Goal: Obtain resource: Download file/media

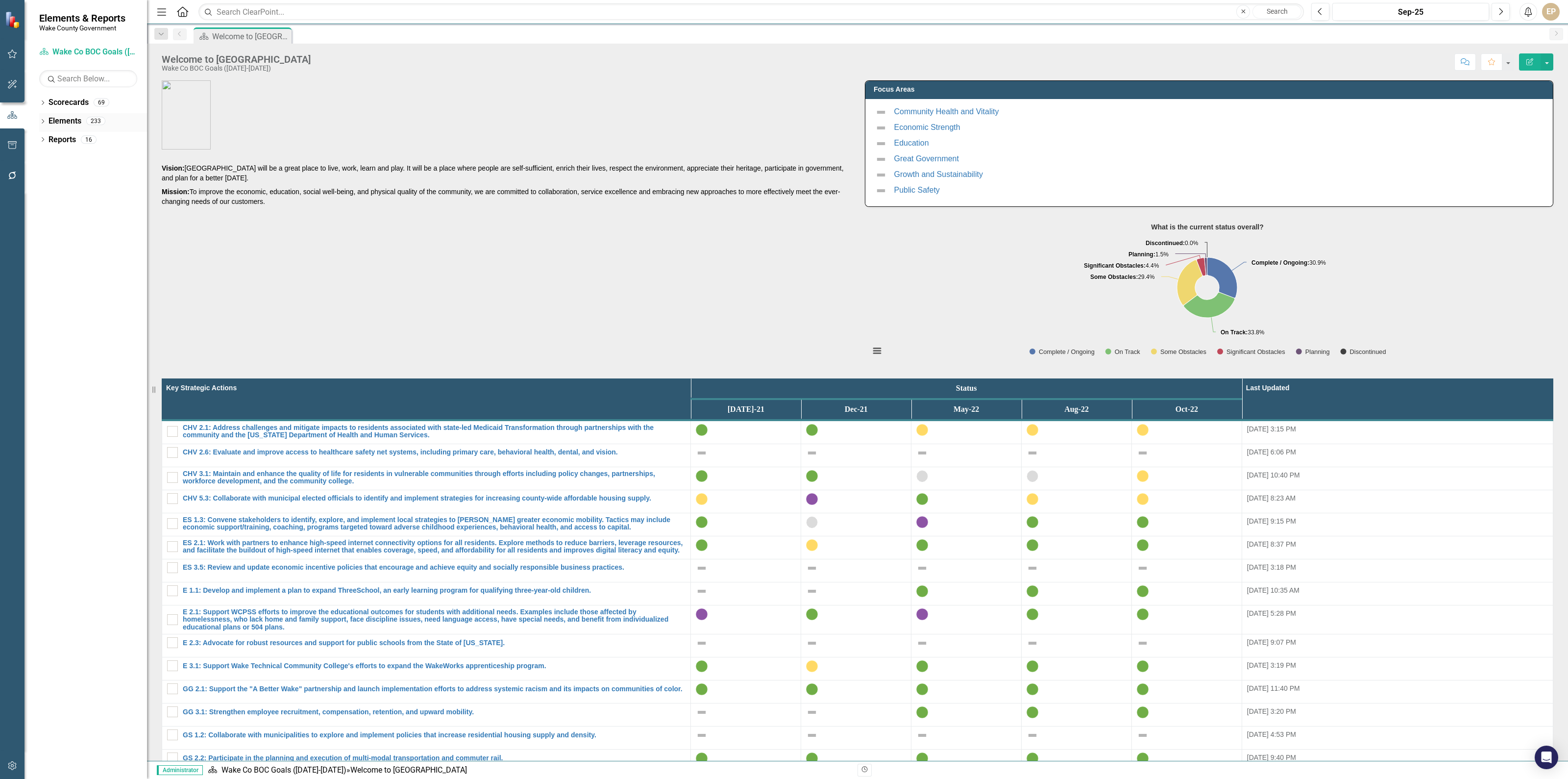
click at [40, 117] on div "Dropdown Elements 233" at bounding box center [93, 122] width 108 height 18
click at [43, 125] on div "Dropdown" at bounding box center [43, 122] width 7 height 8
click at [44, 105] on icon "Dropdown" at bounding box center [43, 104] width 7 height 6
click at [49, 140] on icon "Dropdown" at bounding box center [47, 139] width 7 height 6
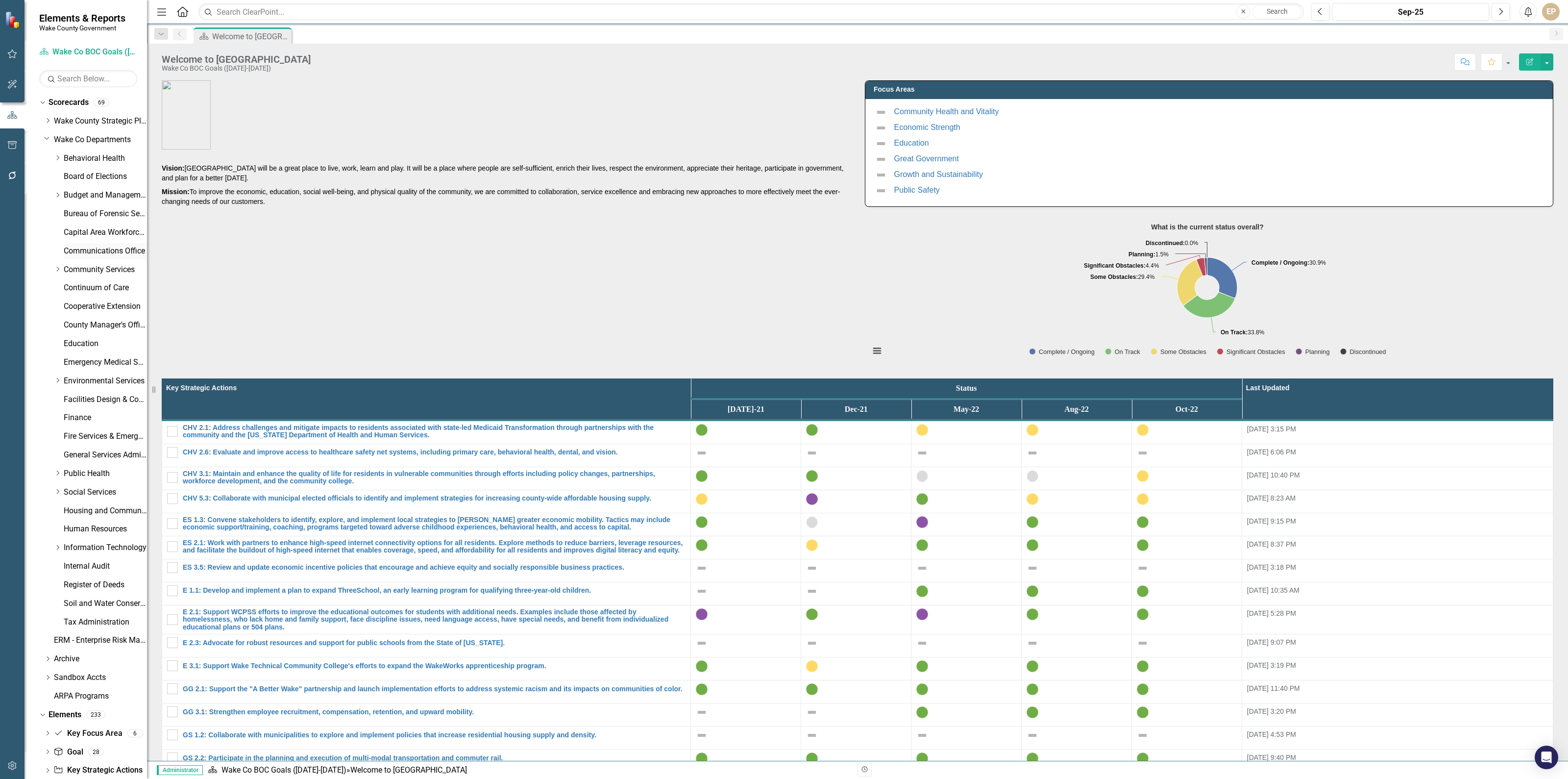
click at [71, 253] on link "Communications Office" at bounding box center [105, 251] width 83 height 11
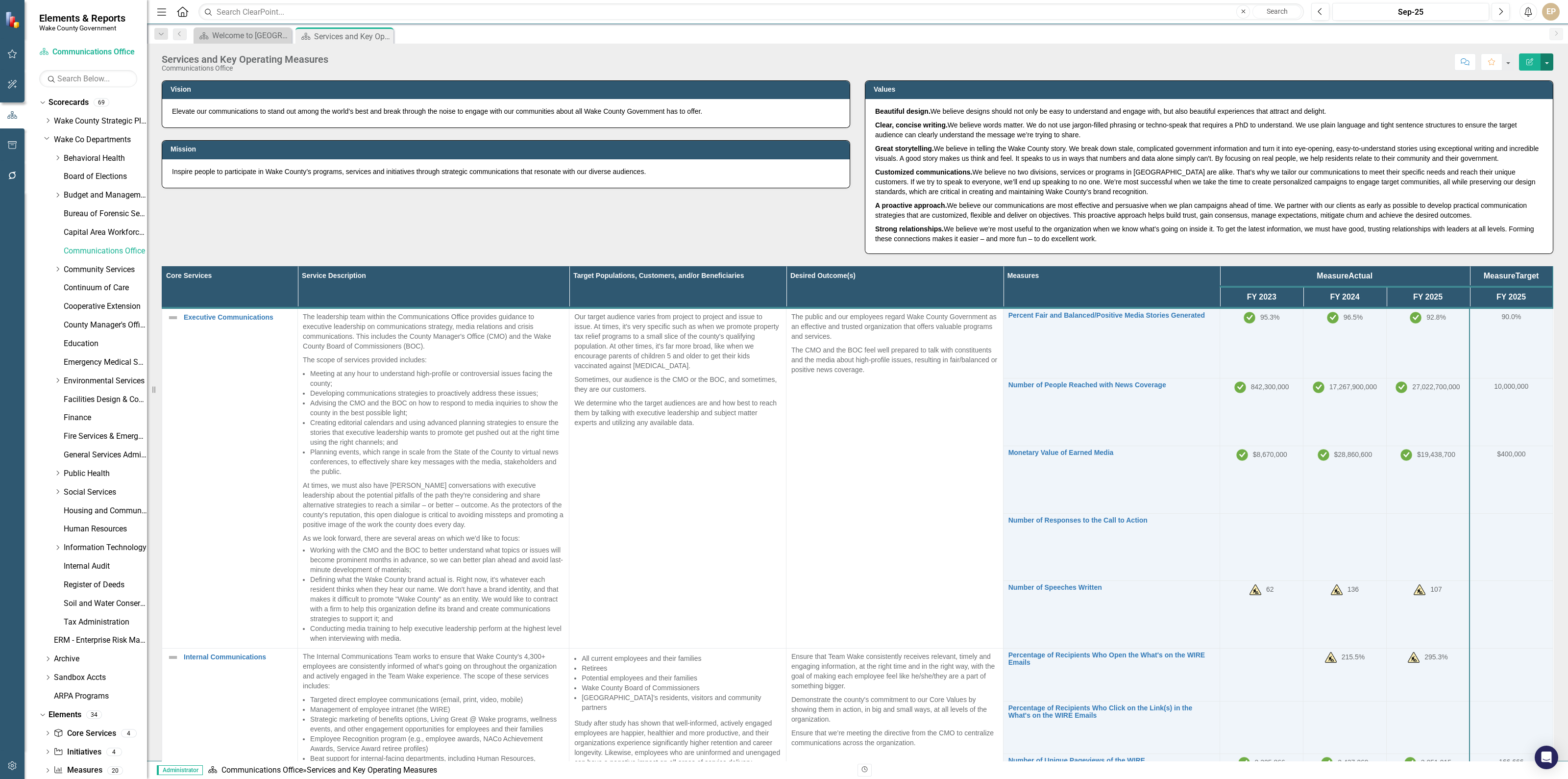
click at [1546, 57] on button "button" at bounding box center [1547, 62] width 13 height 17
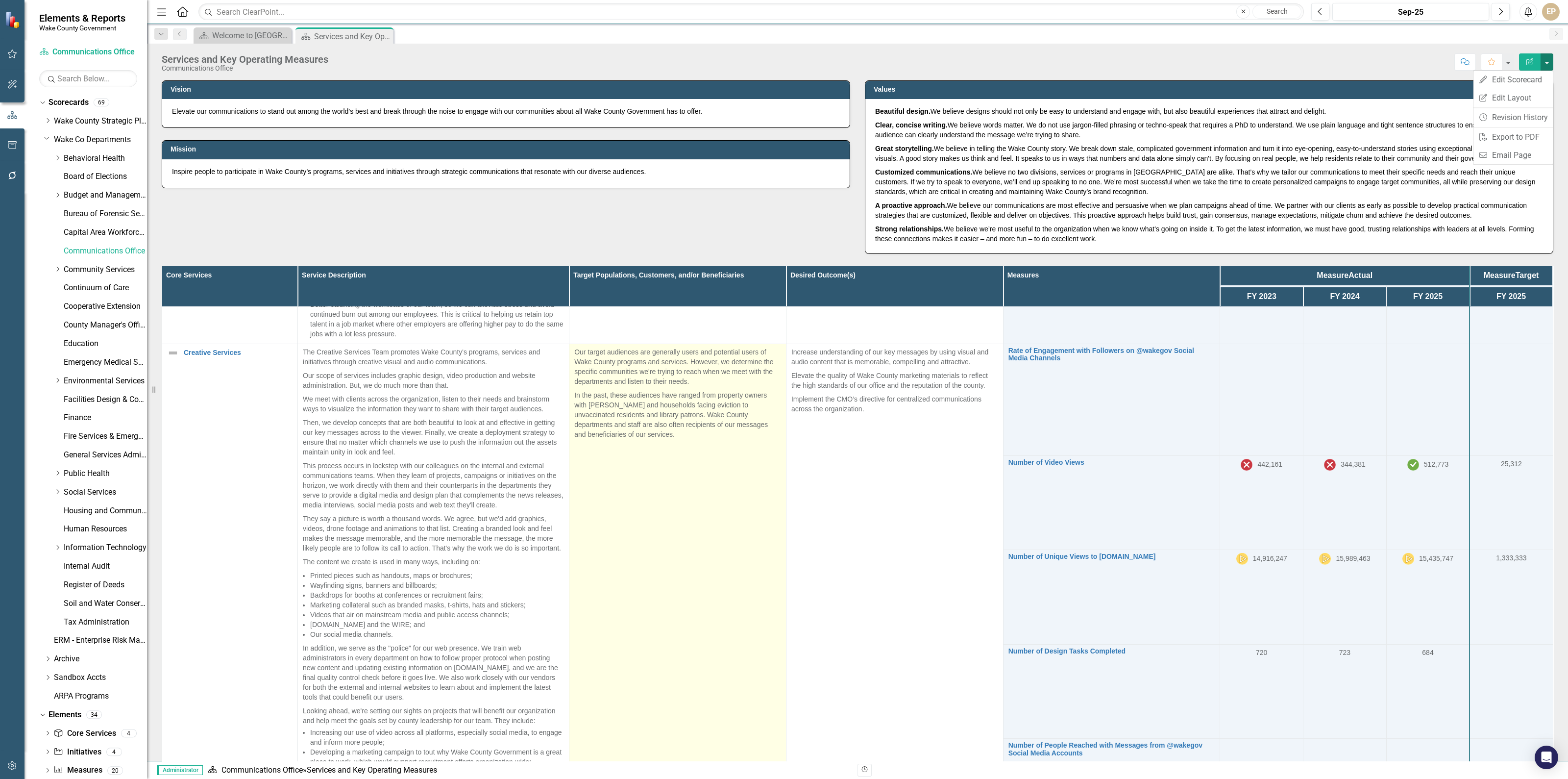
scroll to position [123, 0]
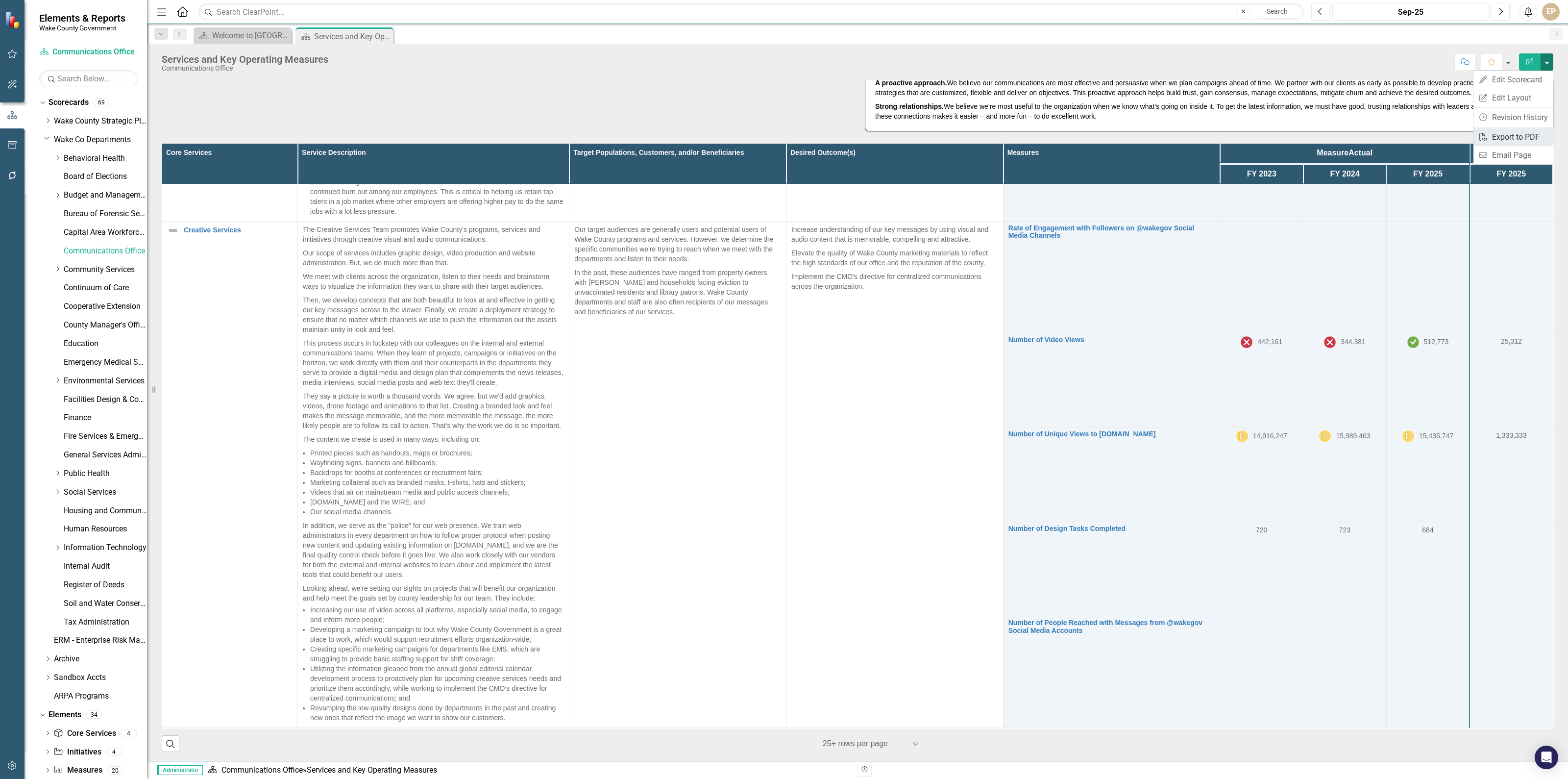
click at [1491, 133] on link "PDF Export to PDF" at bounding box center [1513, 137] width 79 height 18
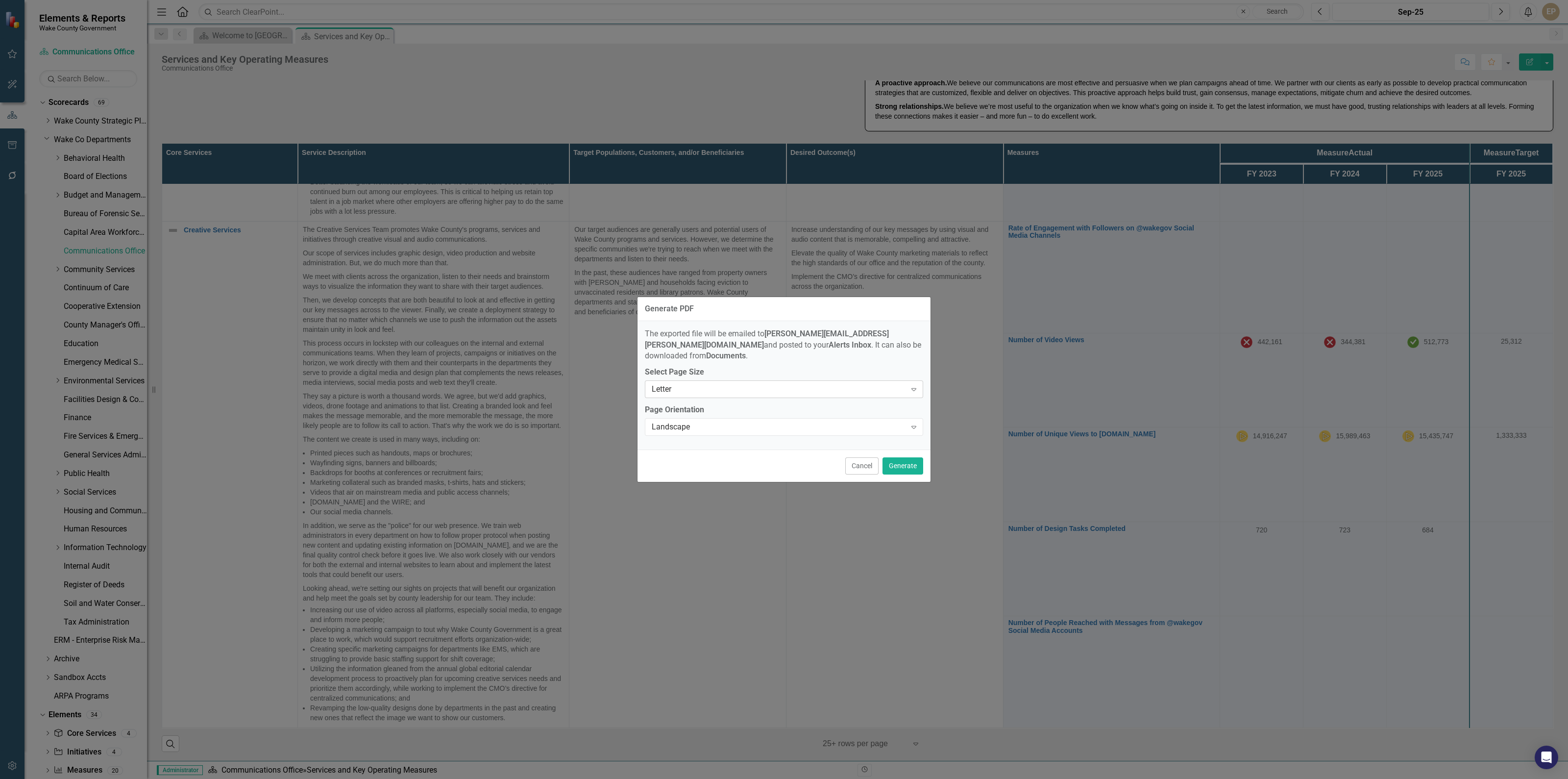
click at [736, 386] on div "Letter" at bounding box center [779, 390] width 254 height 11
click at [795, 535] on div "Generate PDF The exported file will be emailed to [PERSON_NAME][EMAIL_ADDRESS][…" at bounding box center [784, 389] width 294 height 779
click at [861, 458] on button "Cancel" at bounding box center [861, 466] width 33 height 17
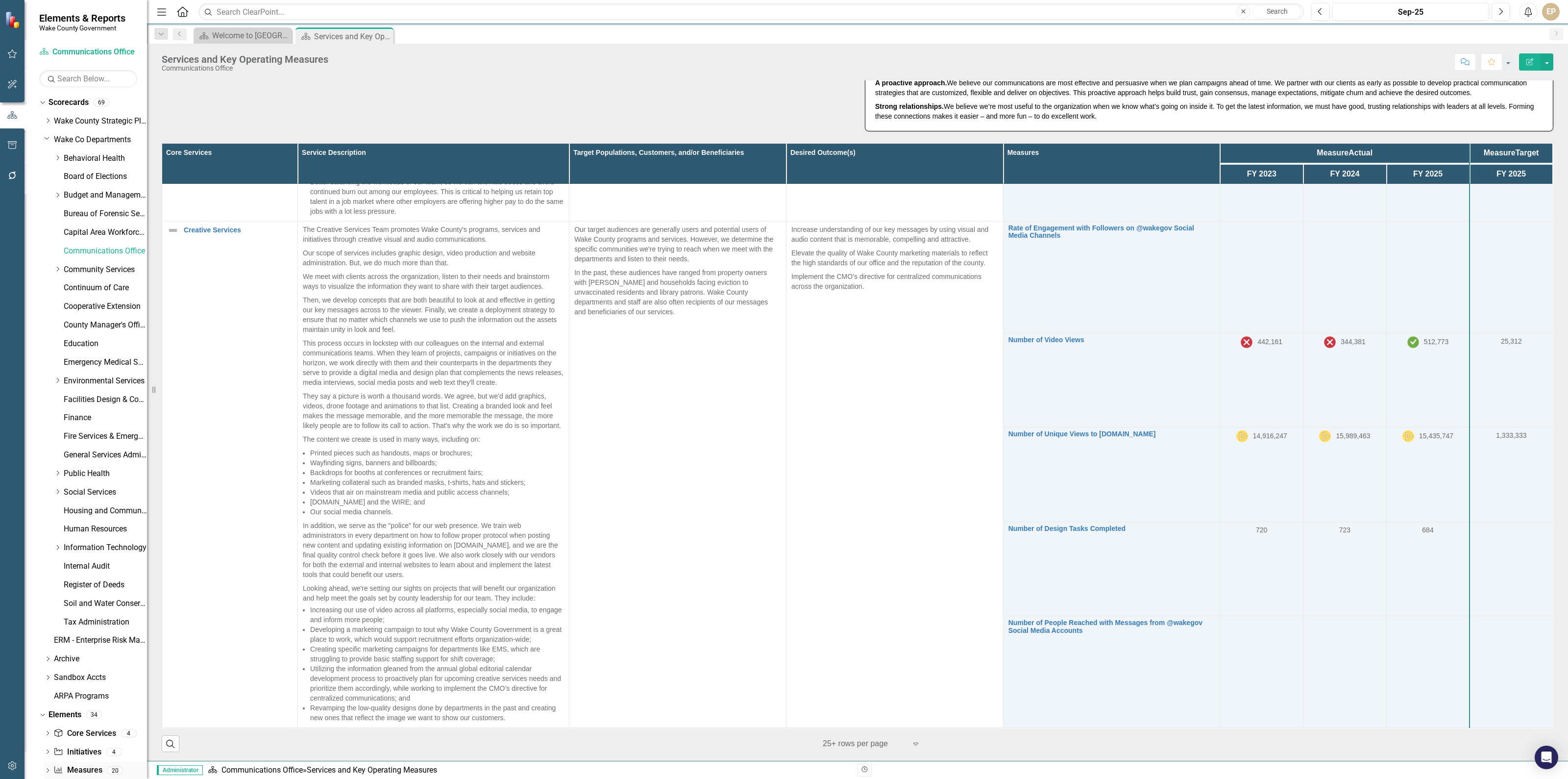
click at [51, 772] on div "Dropdown Measure Measures 20" at bounding box center [95, 771] width 103 height 18
click at [47, 772] on icon "Dropdown" at bounding box center [47, 771] width 7 height 6
click at [10, 150] on button "button" at bounding box center [12, 145] width 22 height 20
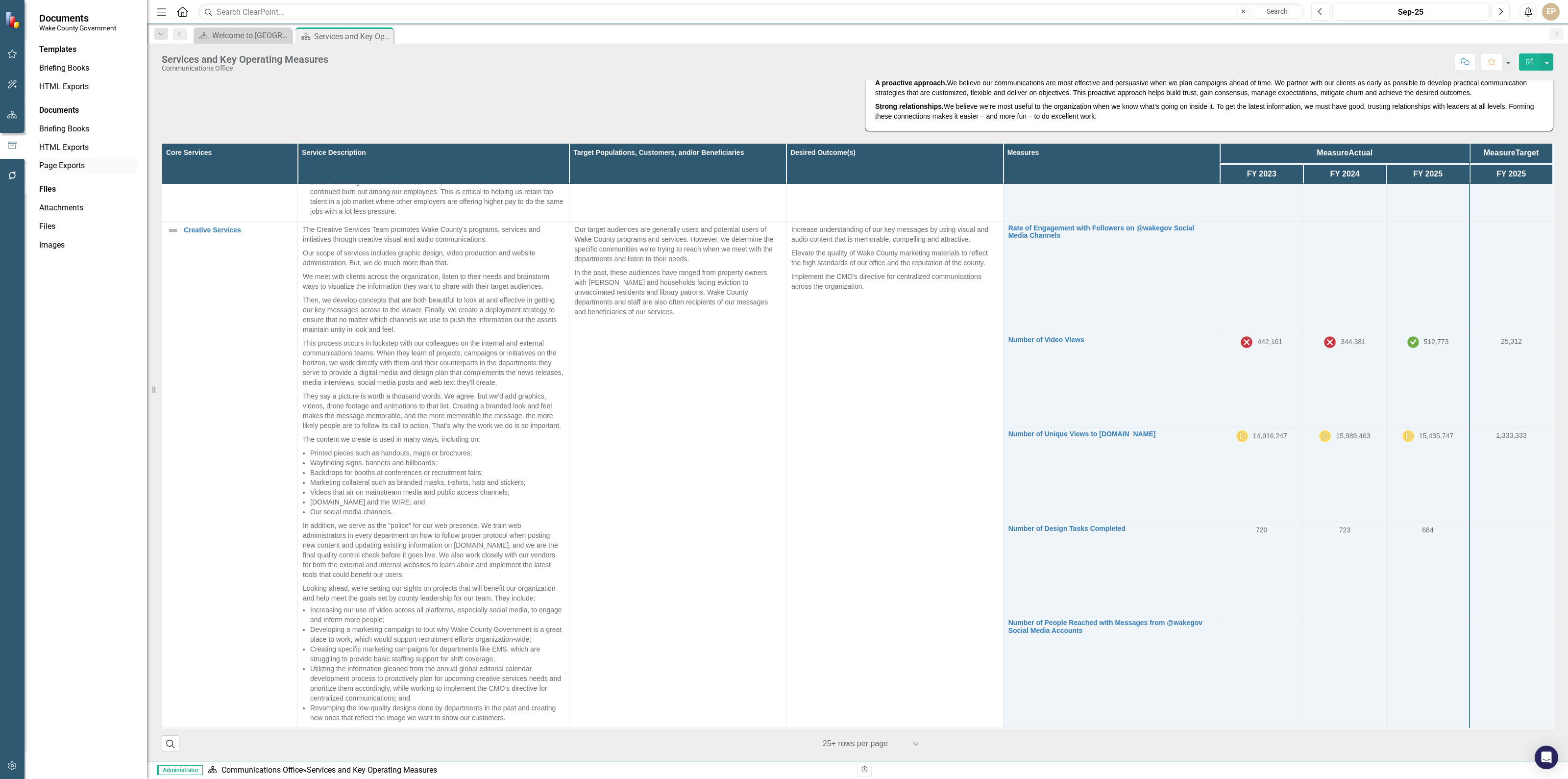
click at [56, 173] on div "Page Exports" at bounding box center [88, 166] width 98 height 16
click at [66, 172] on div "Page Exports" at bounding box center [88, 166] width 98 height 16
click at [73, 163] on link "Page Exports" at bounding box center [88, 166] width 98 height 11
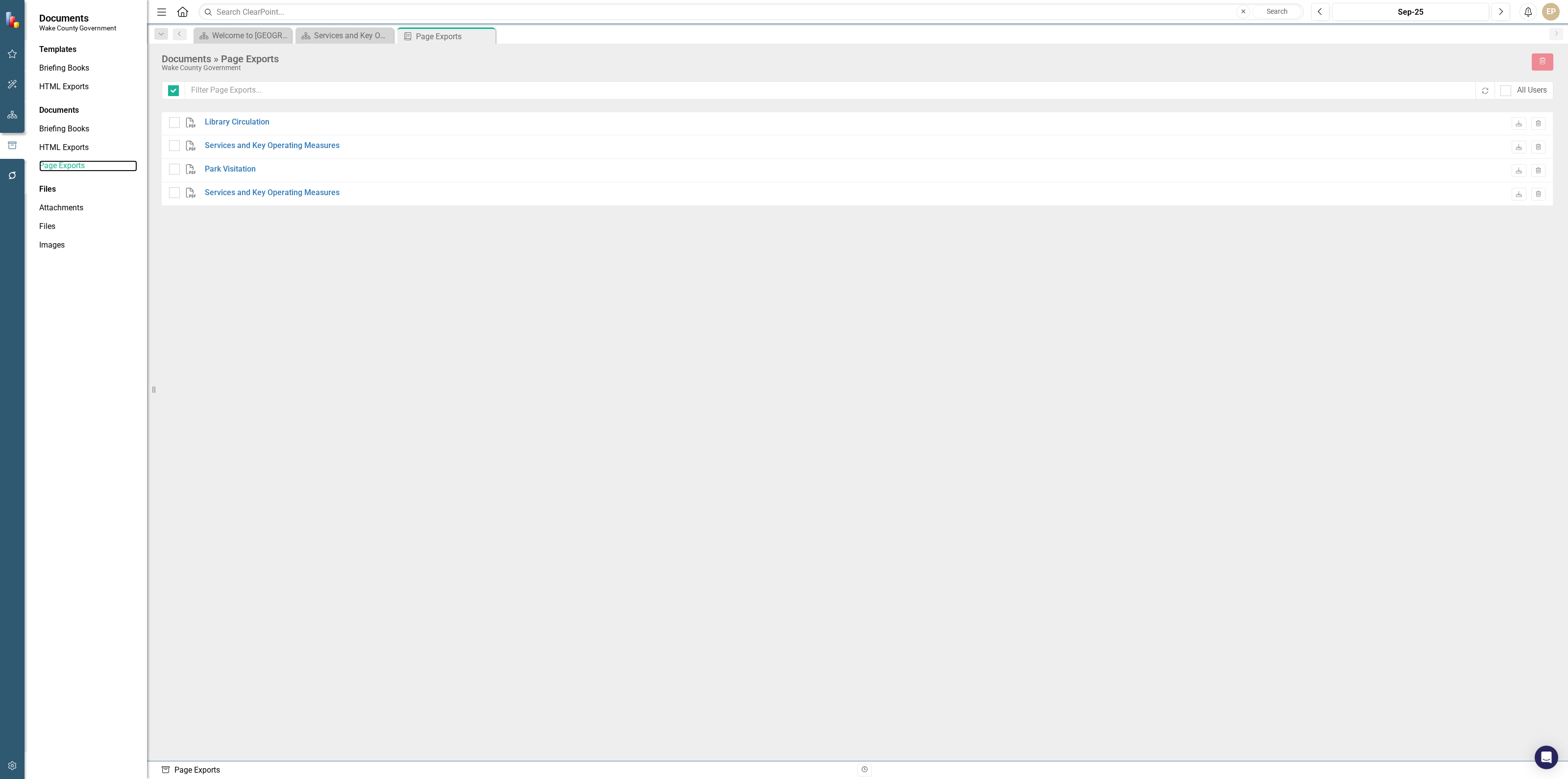
checkbox input "false"
click at [223, 172] on link "Park Visitation" at bounding box center [230, 170] width 51 height 11
click at [244, 117] on link "Library Circulation" at bounding box center [237, 122] width 65 height 11
click at [17, 52] on button "button" at bounding box center [12, 54] width 22 height 20
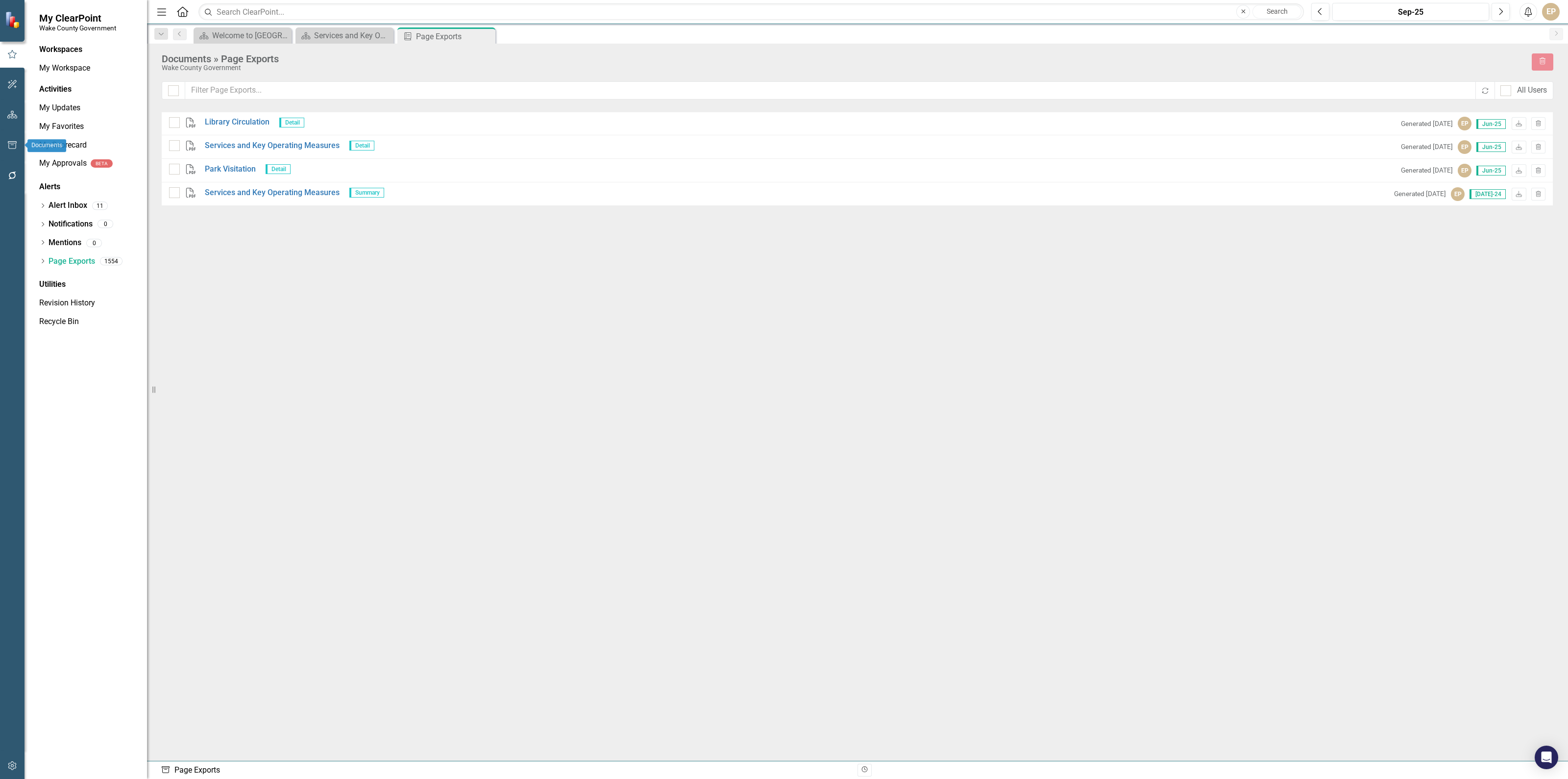
click at [7, 143] on icon "button" at bounding box center [12, 145] width 11 height 8
click at [79, 67] on link "Briefing Books" at bounding box center [88, 69] width 98 height 11
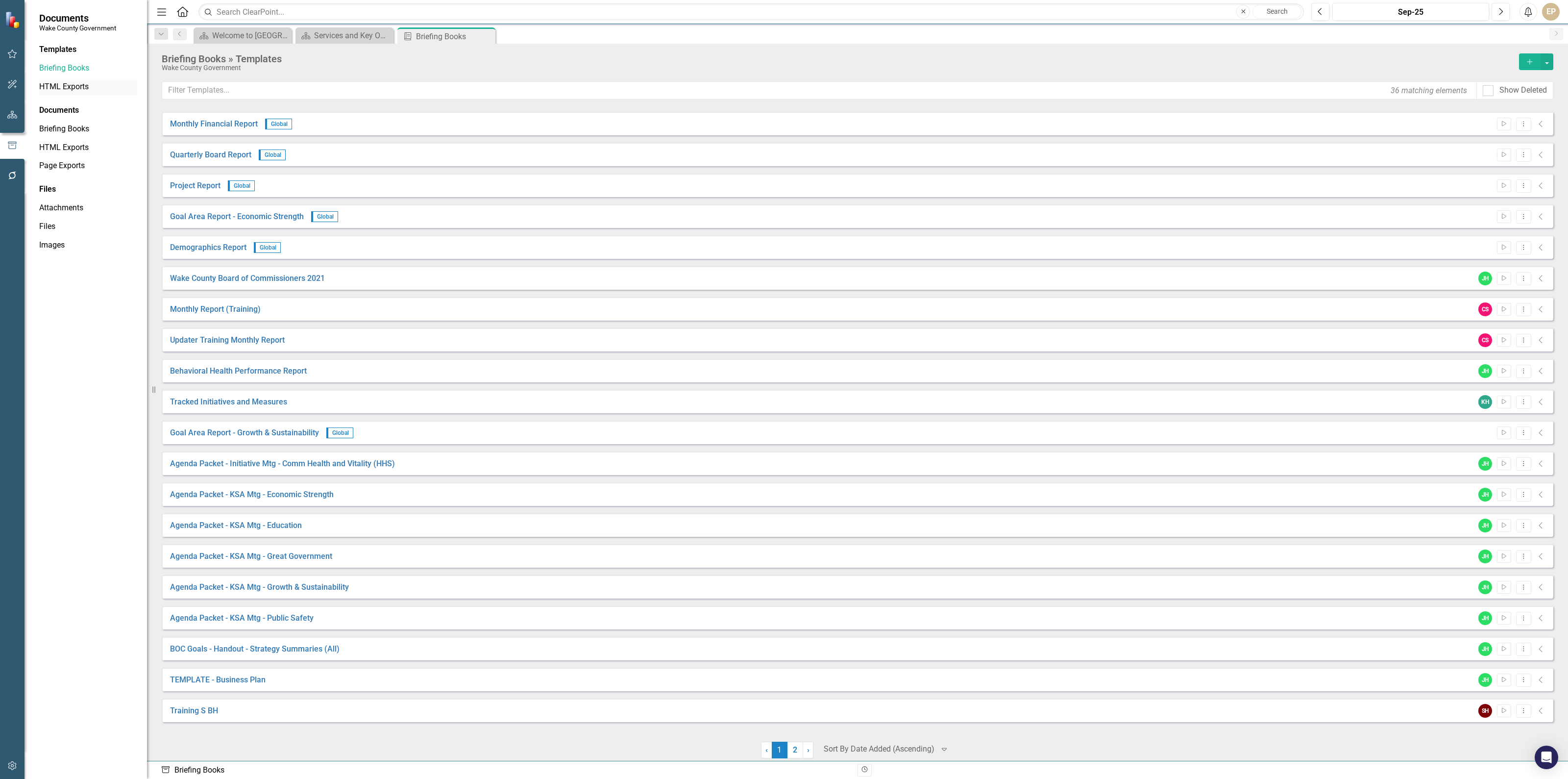
click at [78, 84] on link "HTML Exports" at bounding box center [88, 87] width 98 height 11
